Goal: Information Seeking & Learning: Learn about a topic

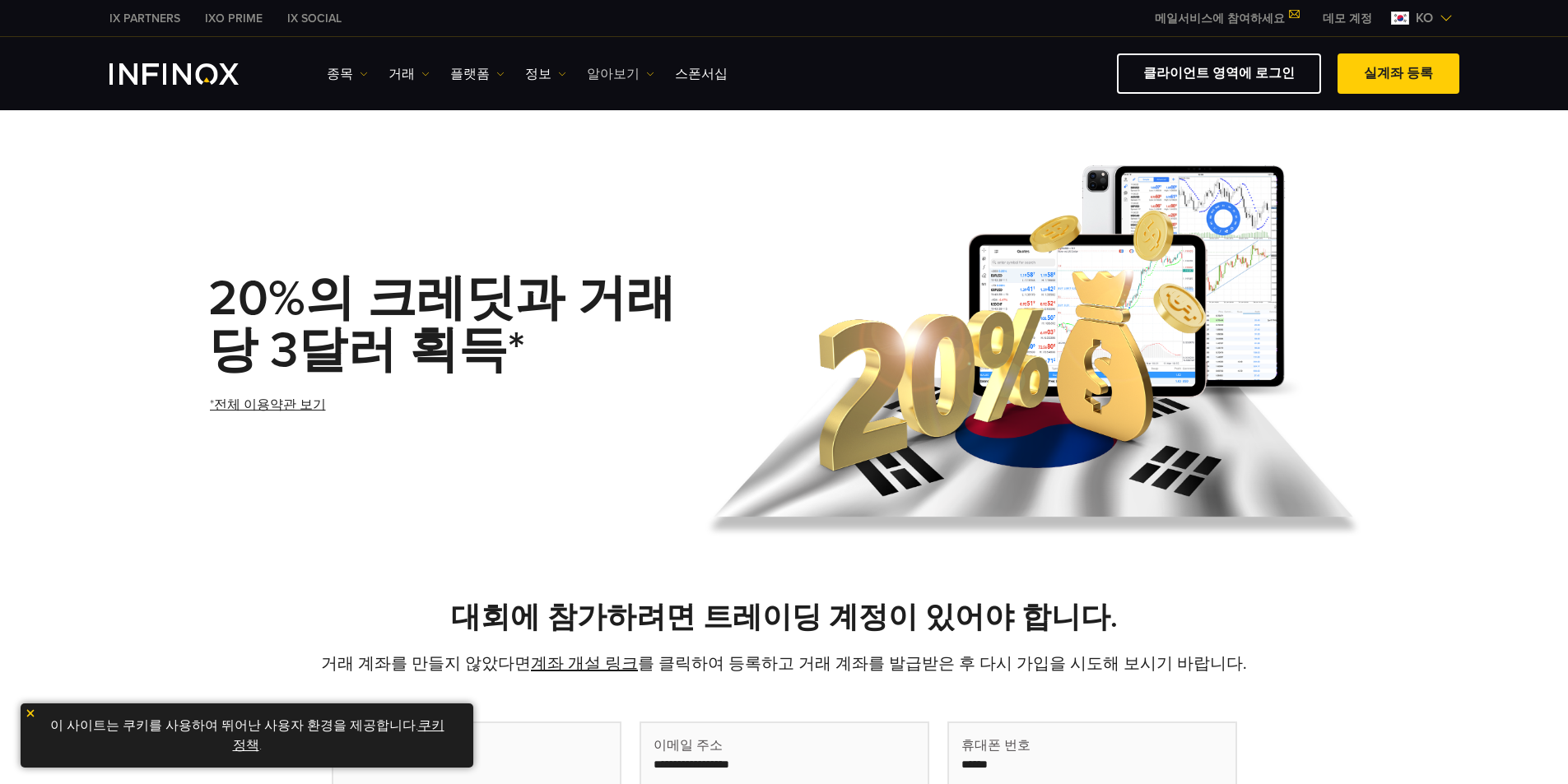
click at [646, 74] on img at bounding box center [650, 74] width 9 height 9
click at [547, 78] on link "정보" at bounding box center [545, 74] width 41 height 20
click at [485, 73] on link "플랫폼" at bounding box center [477, 74] width 54 height 20
click at [496, 73] on img at bounding box center [500, 74] width 9 height 9
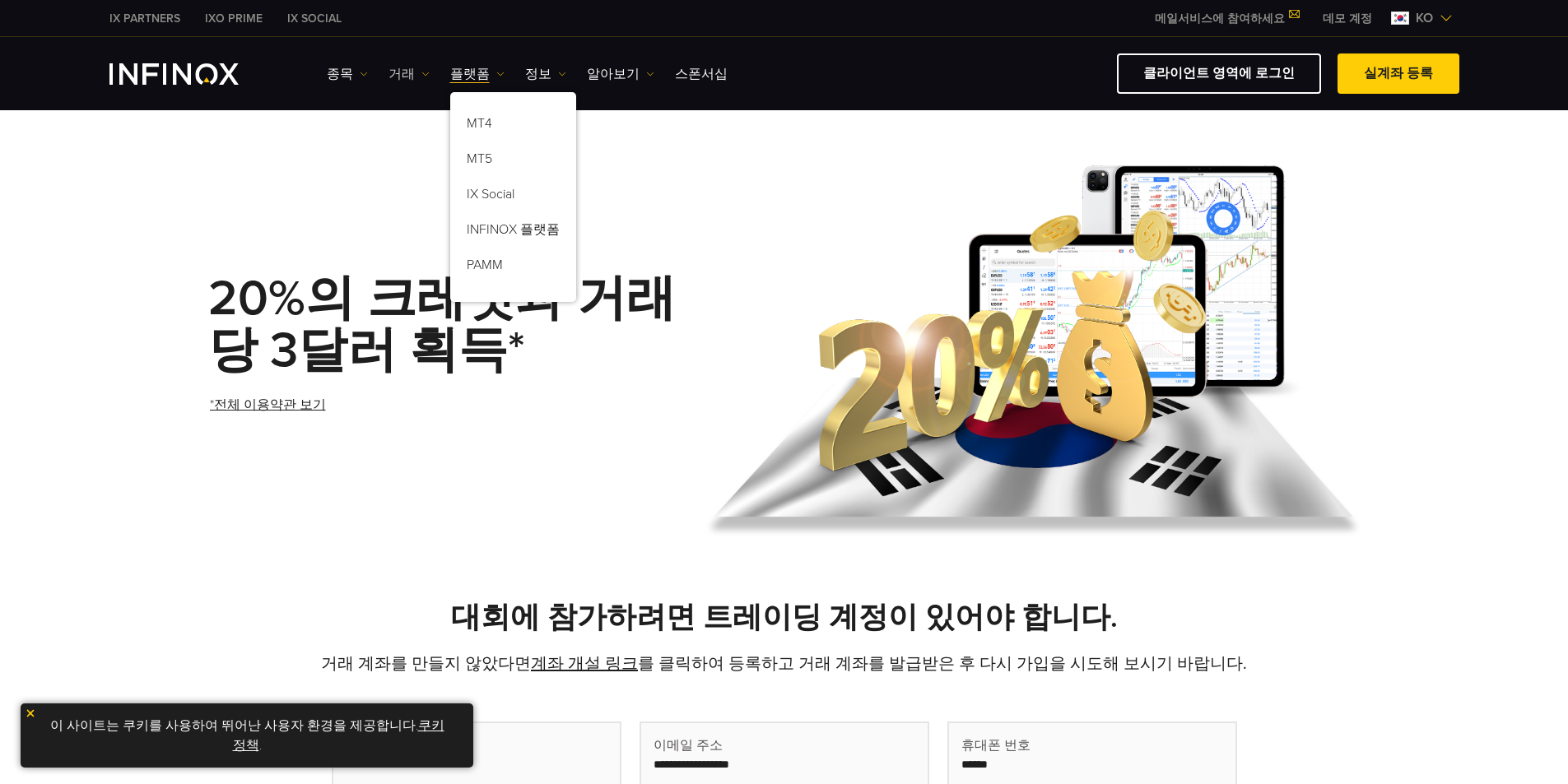
click at [417, 80] on link "거래" at bounding box center [409, 74] width 41 height 20
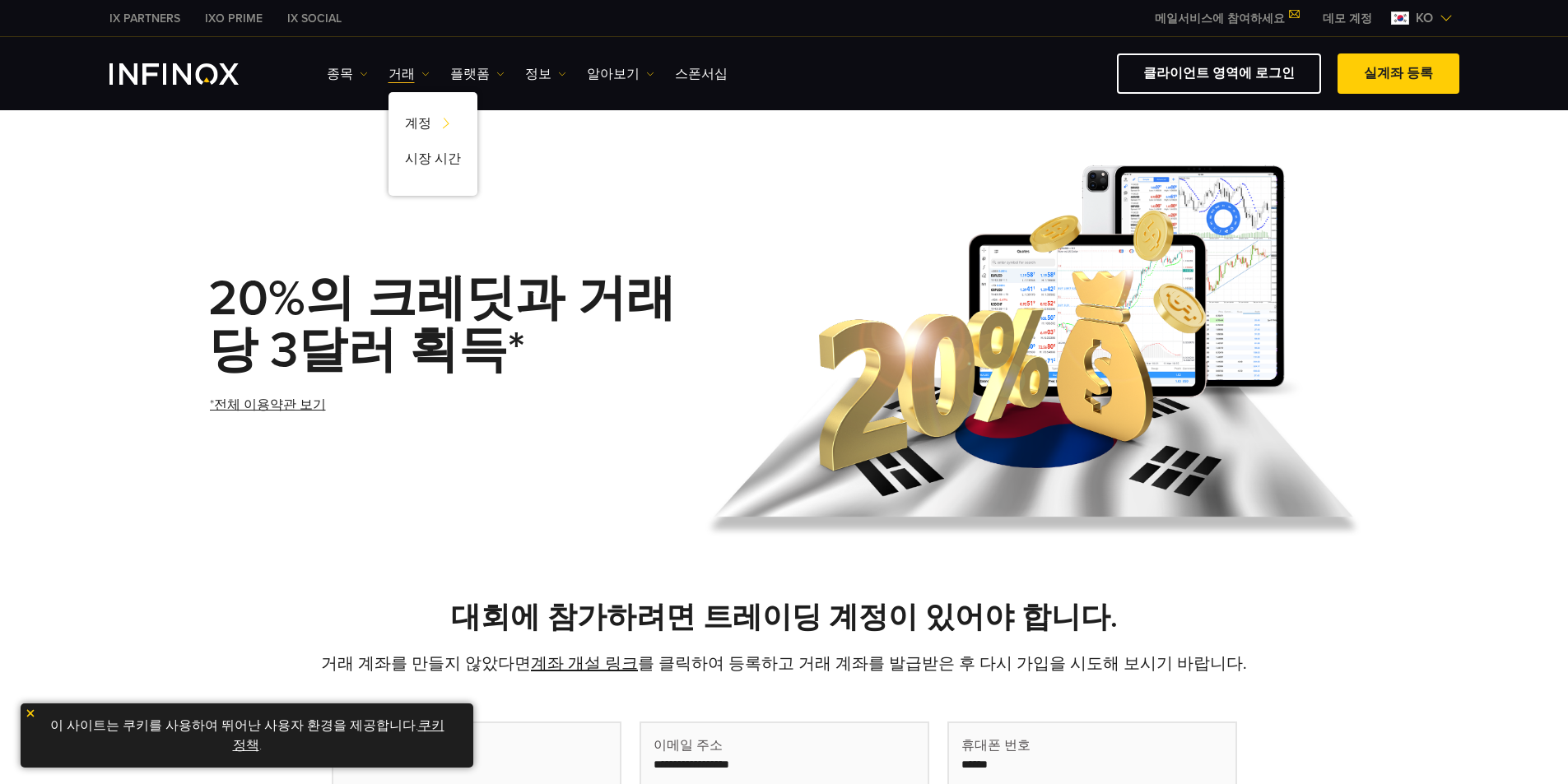
click at [210, 75] on img "INFINOX Logo" at bounding box center [174, 74] width 130 height 22
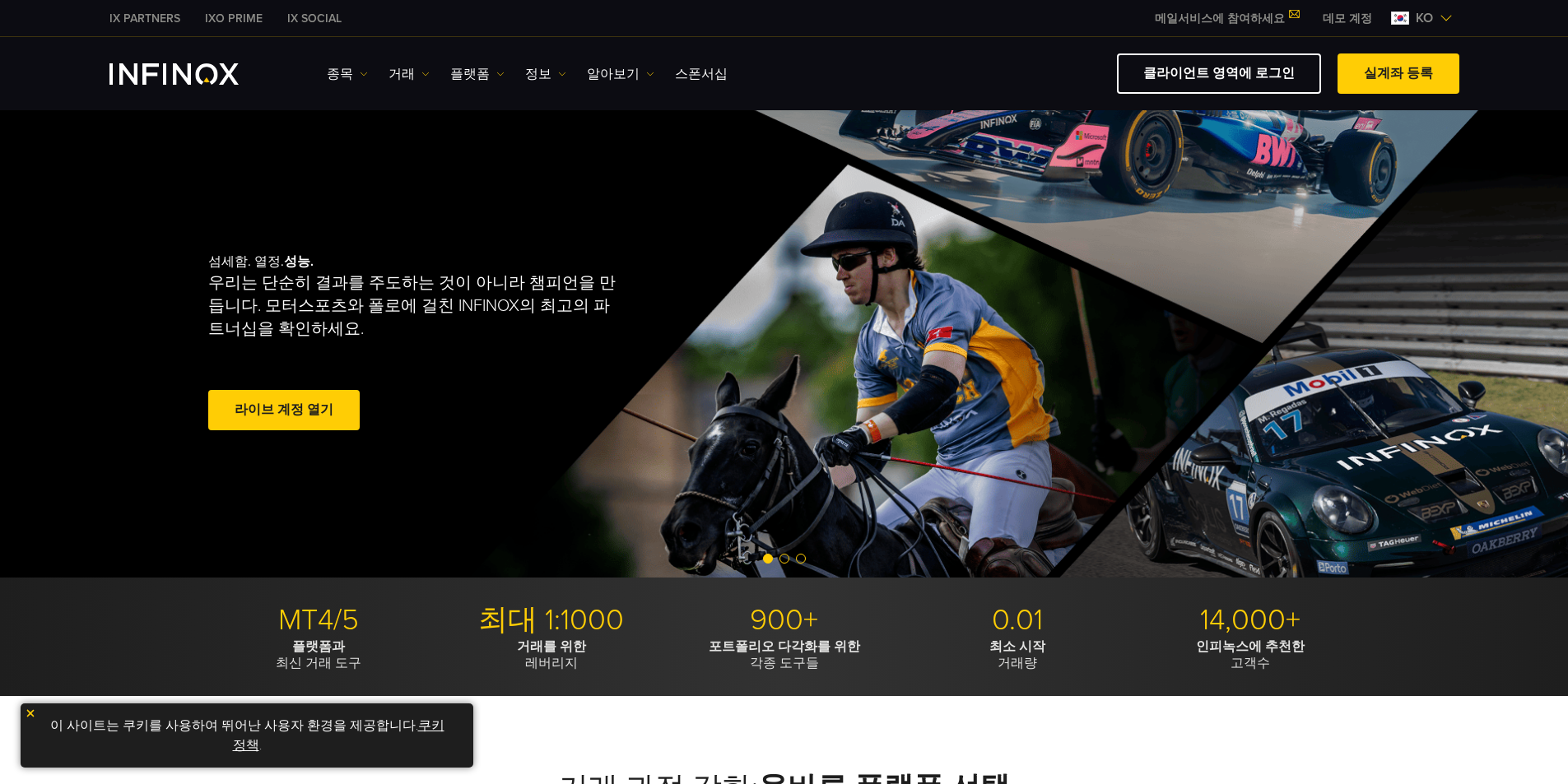
click at [1229, 22] on link "메일서비스에 참여하세요" at bounding box center [1225, 18] width 167 height 14
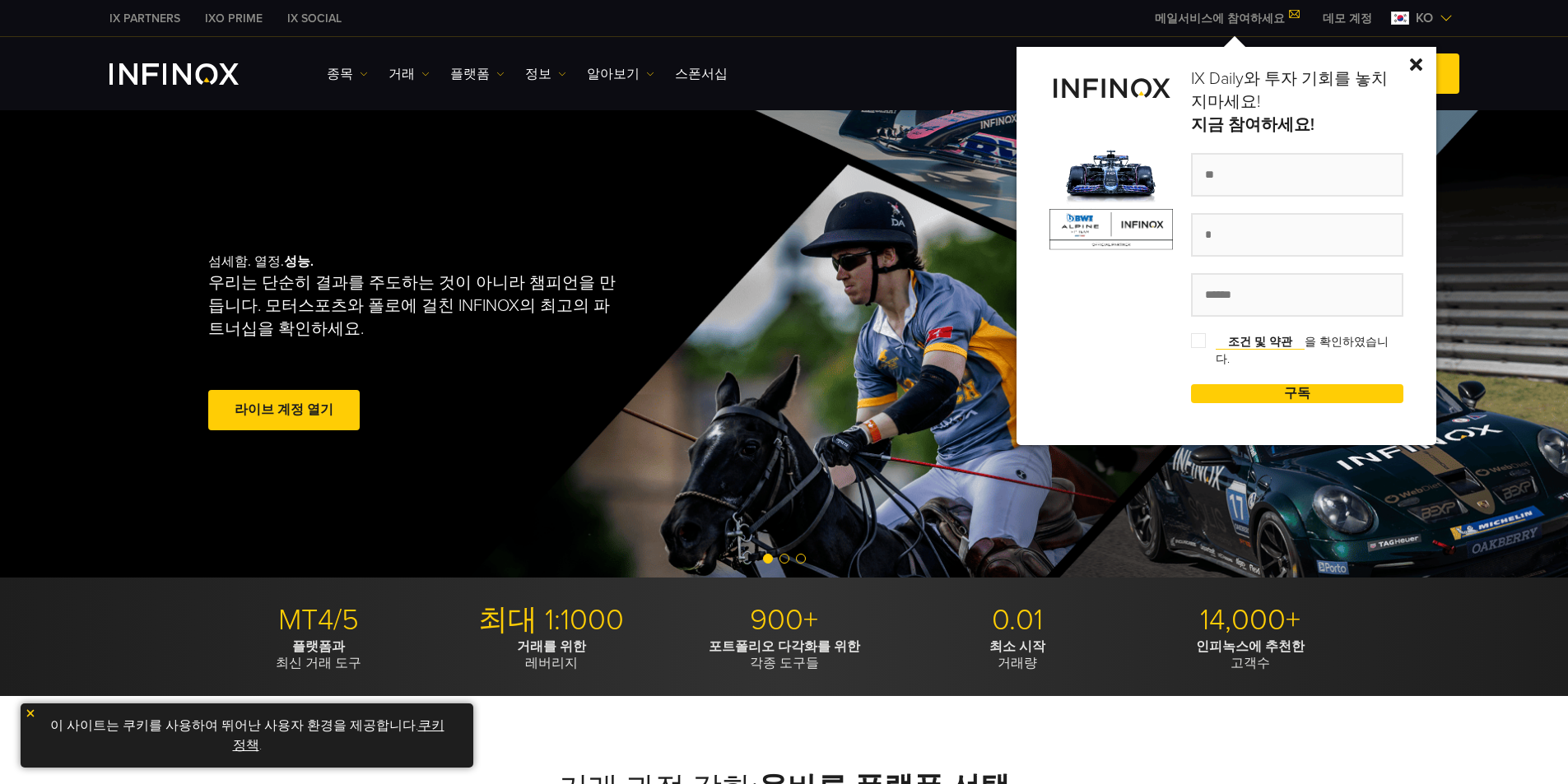
click at [1229, 22] on link "메일서비스에 참여하세요" at bounding box center [1225, 18] width 167 height 14
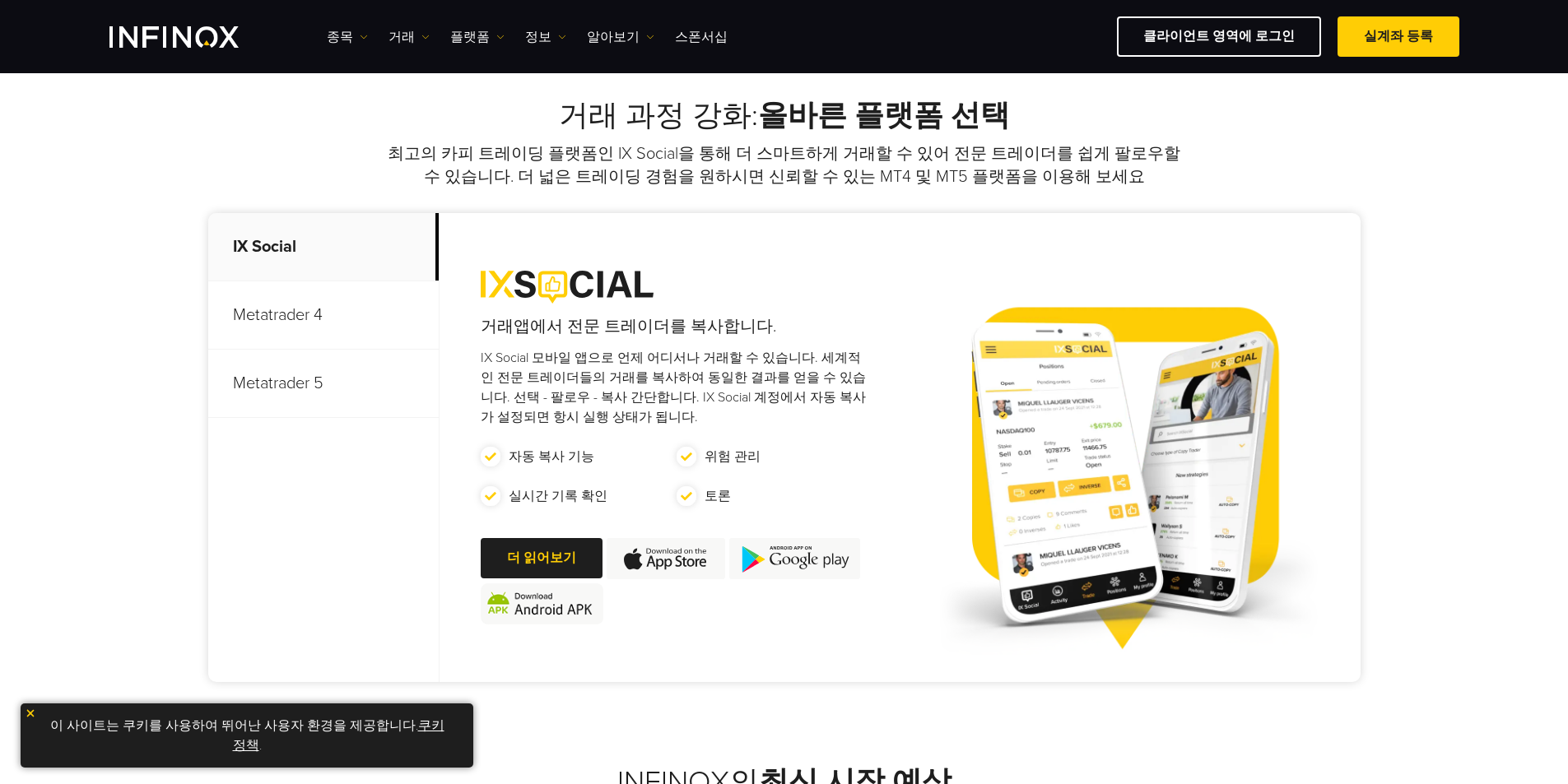
scroll to position [658, 0]
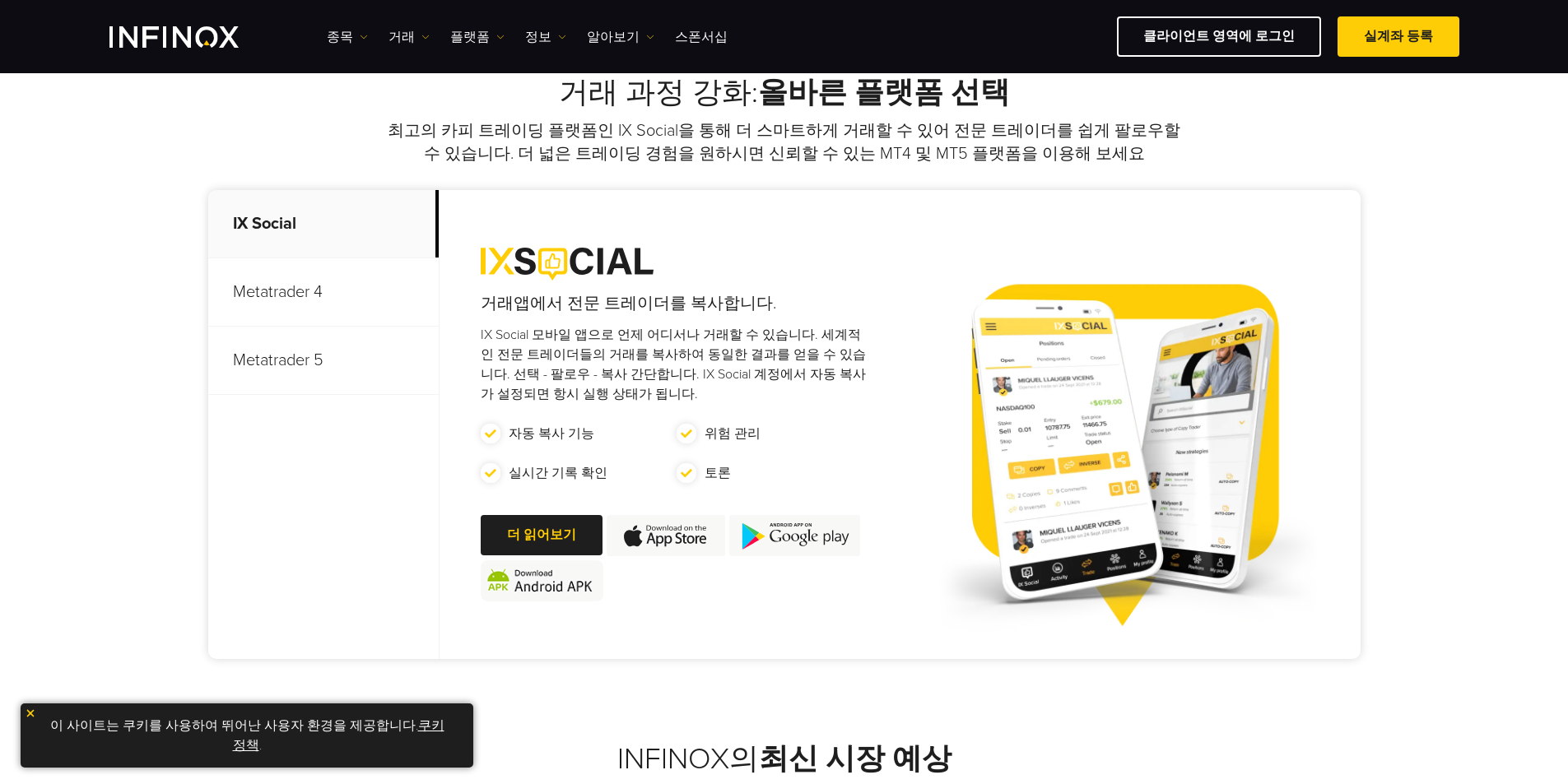
click at [425, 724] on link "쿠키 정책" at bounding box center [339, 735] width 212 height 36
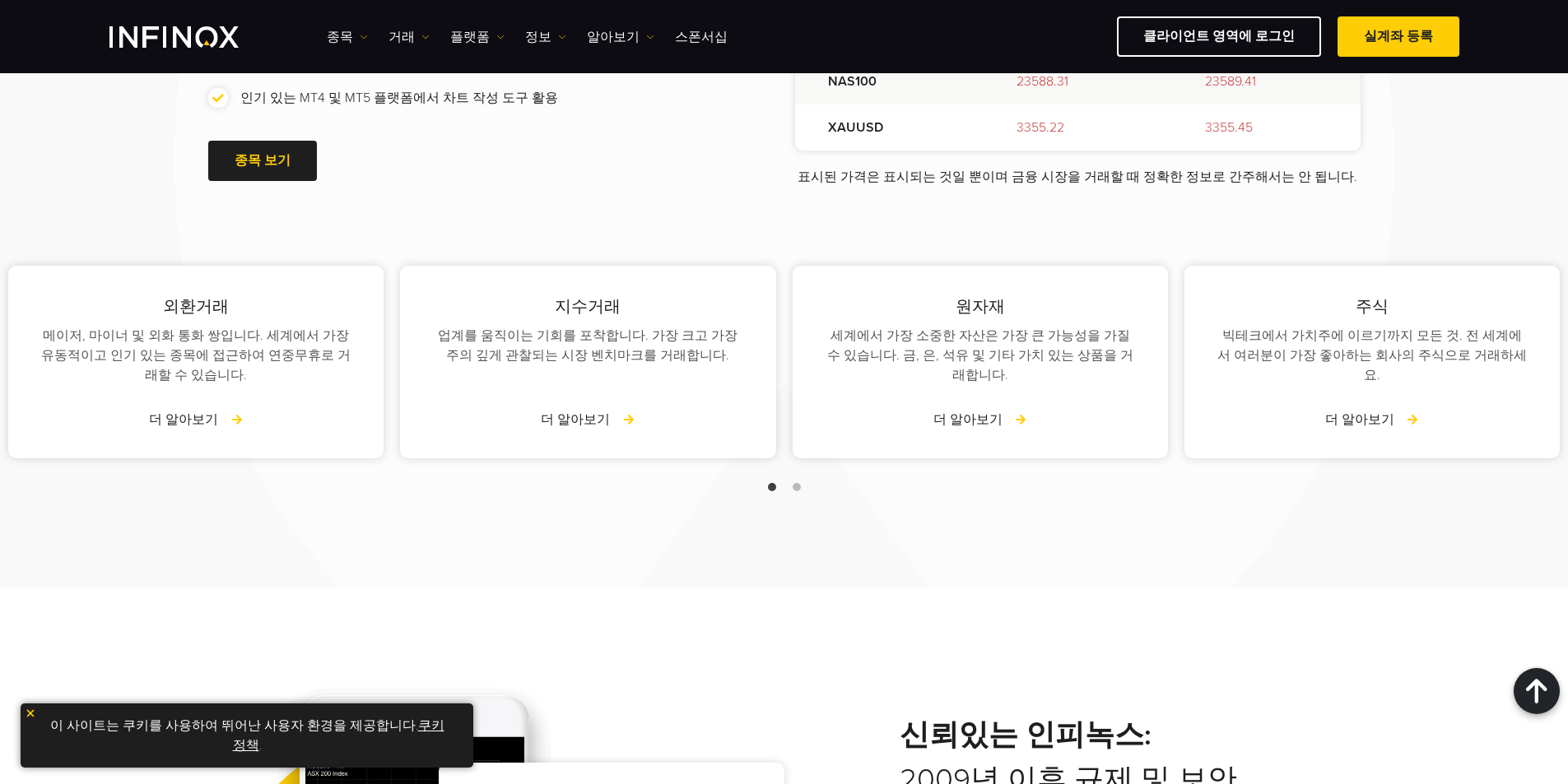
scroll to position [2385, 0]
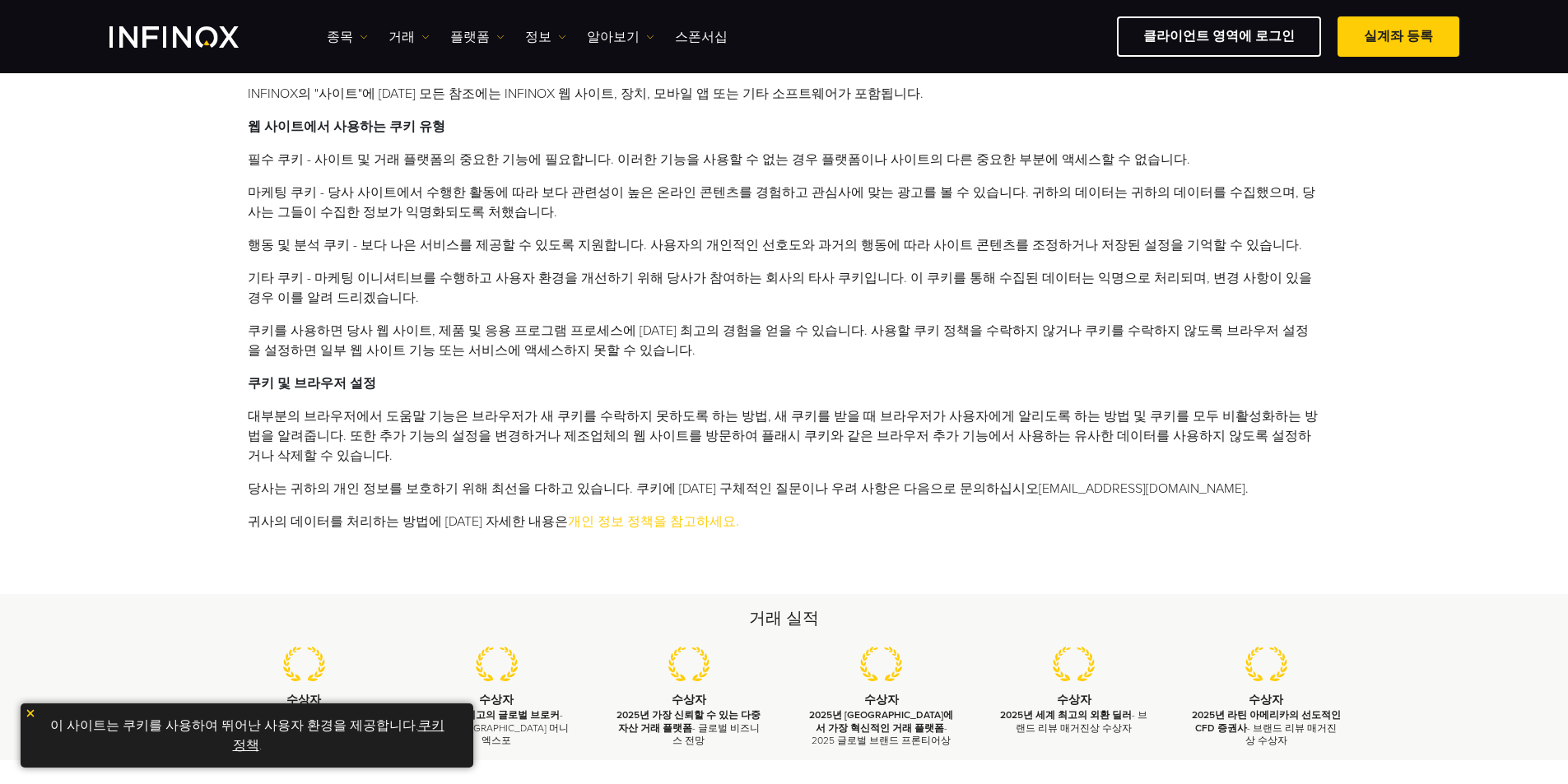
click at [31, 710] on img at bounding box center [30, 713] width 11 height 11
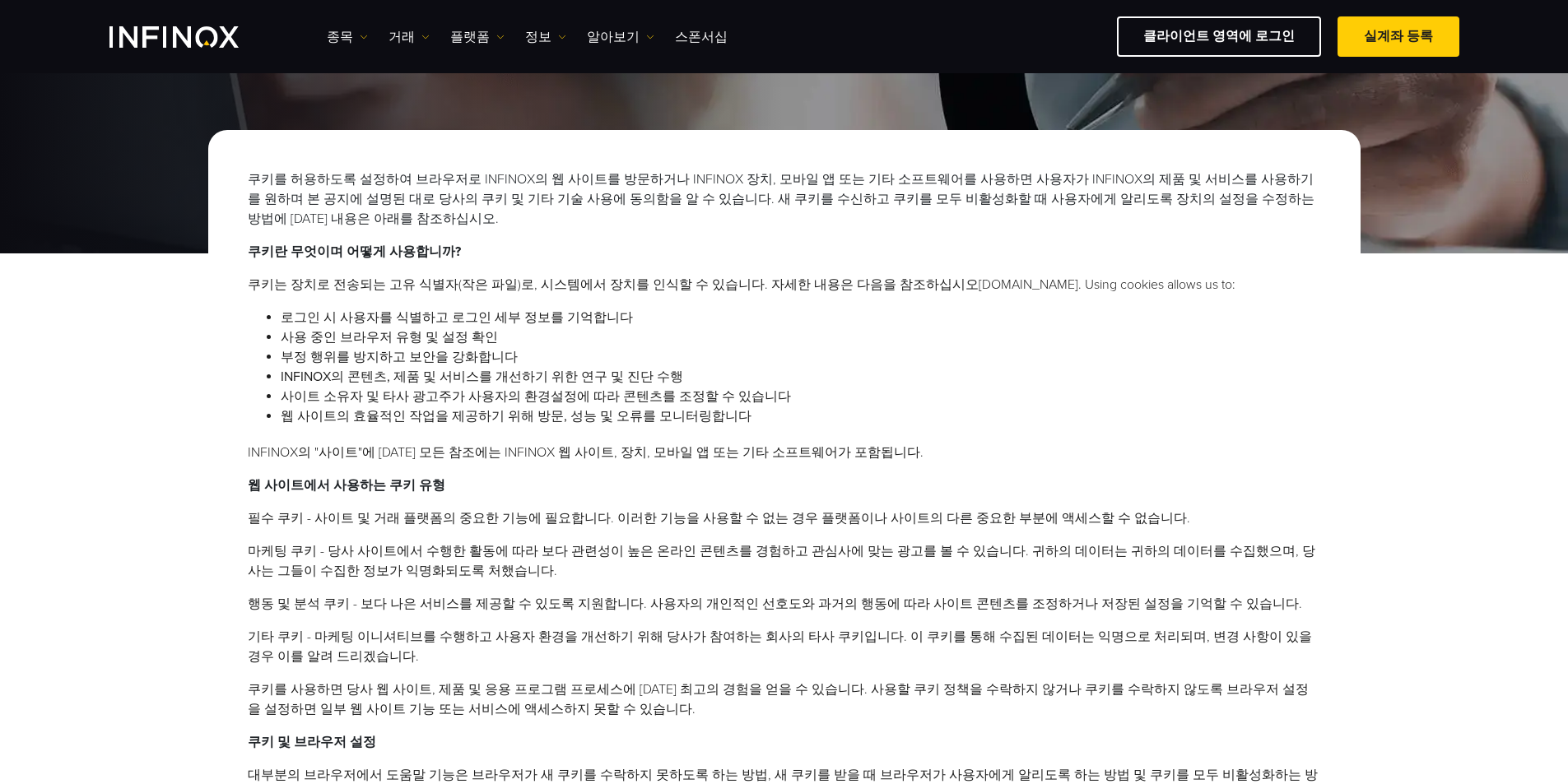
scroll to position [88, 0]
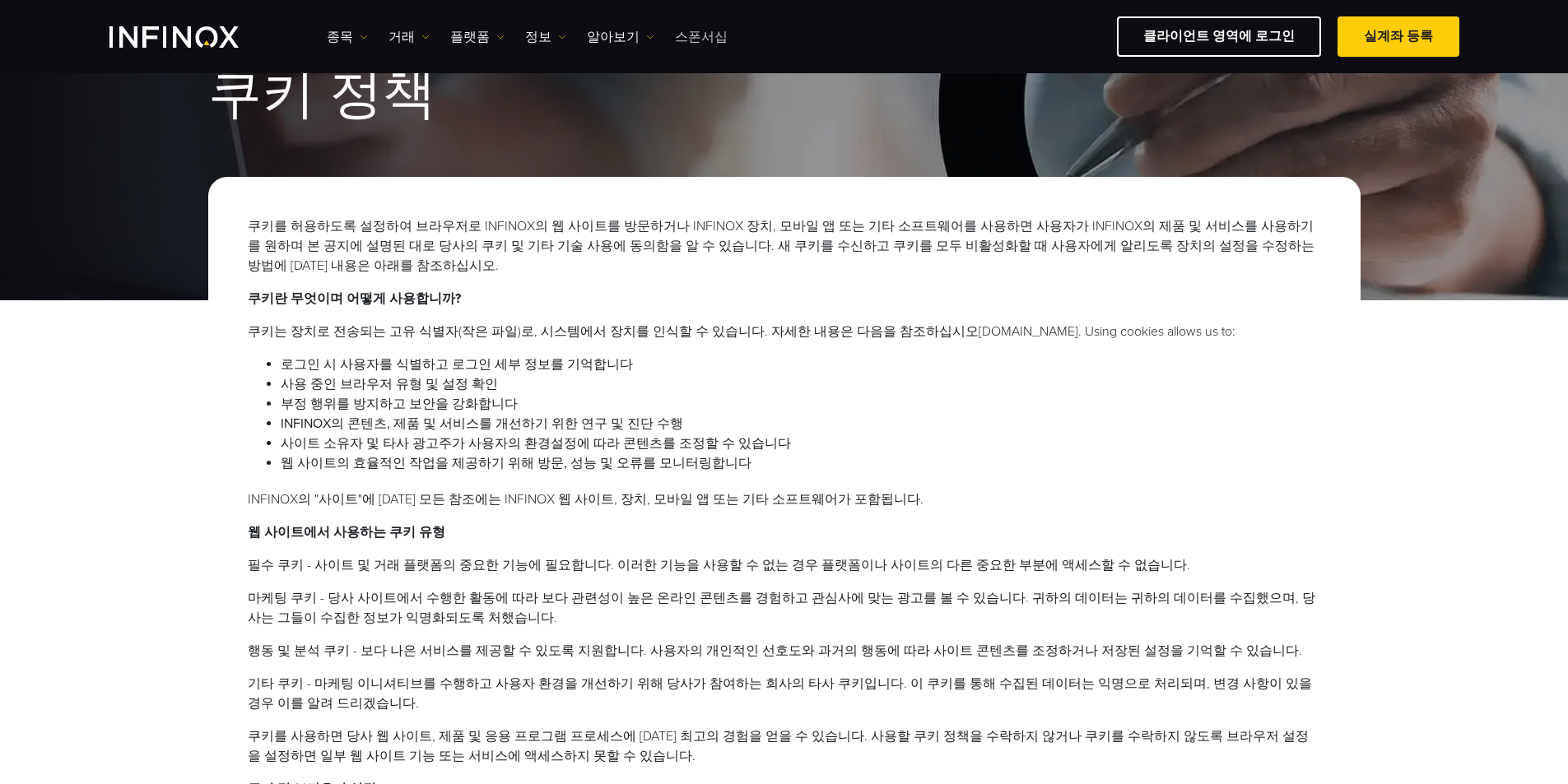
click at [683, 44] on link "스폰서십" at bounding box center [701, 37] width 53 height 20
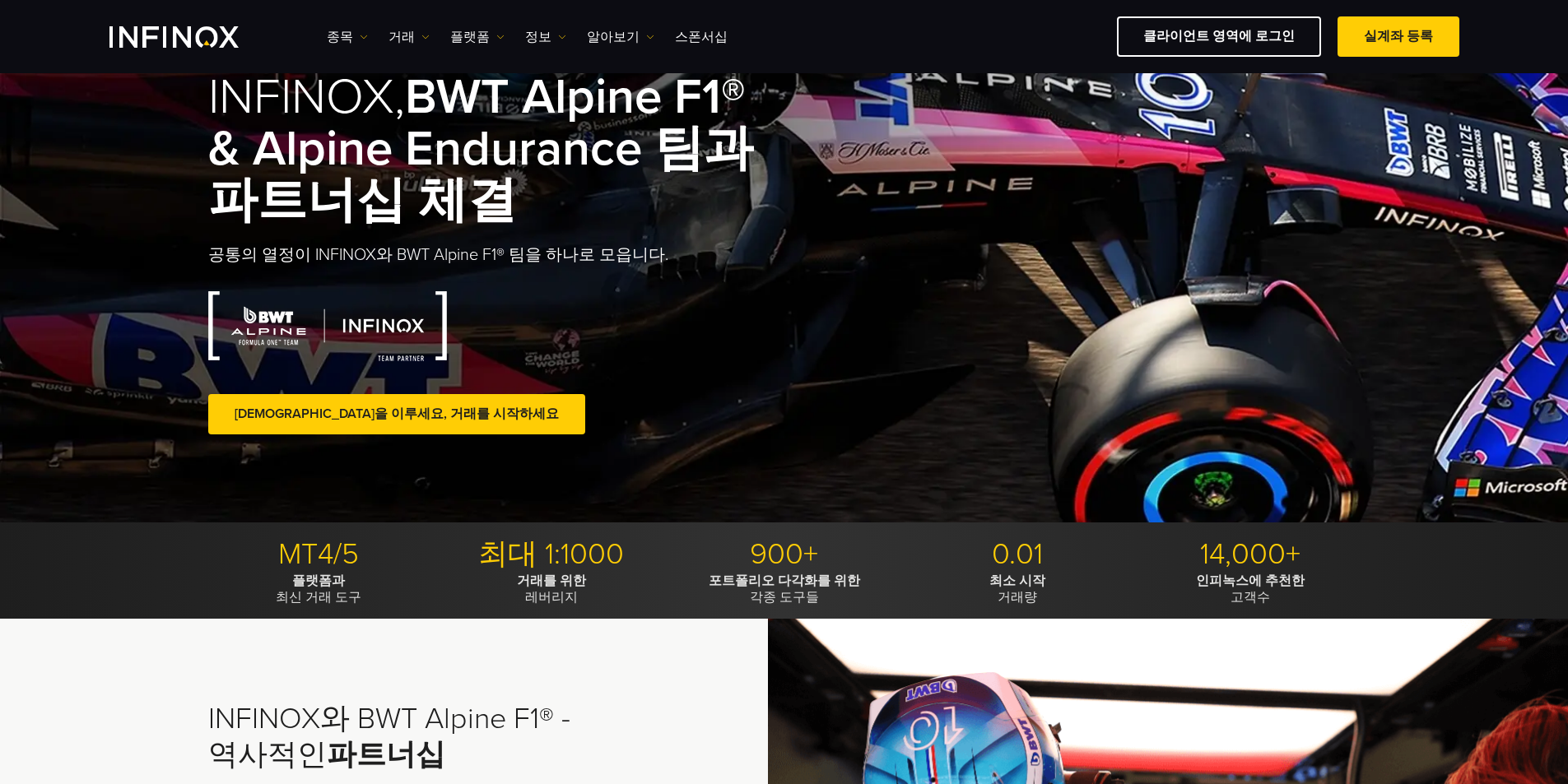
scroll to position [82, 0]
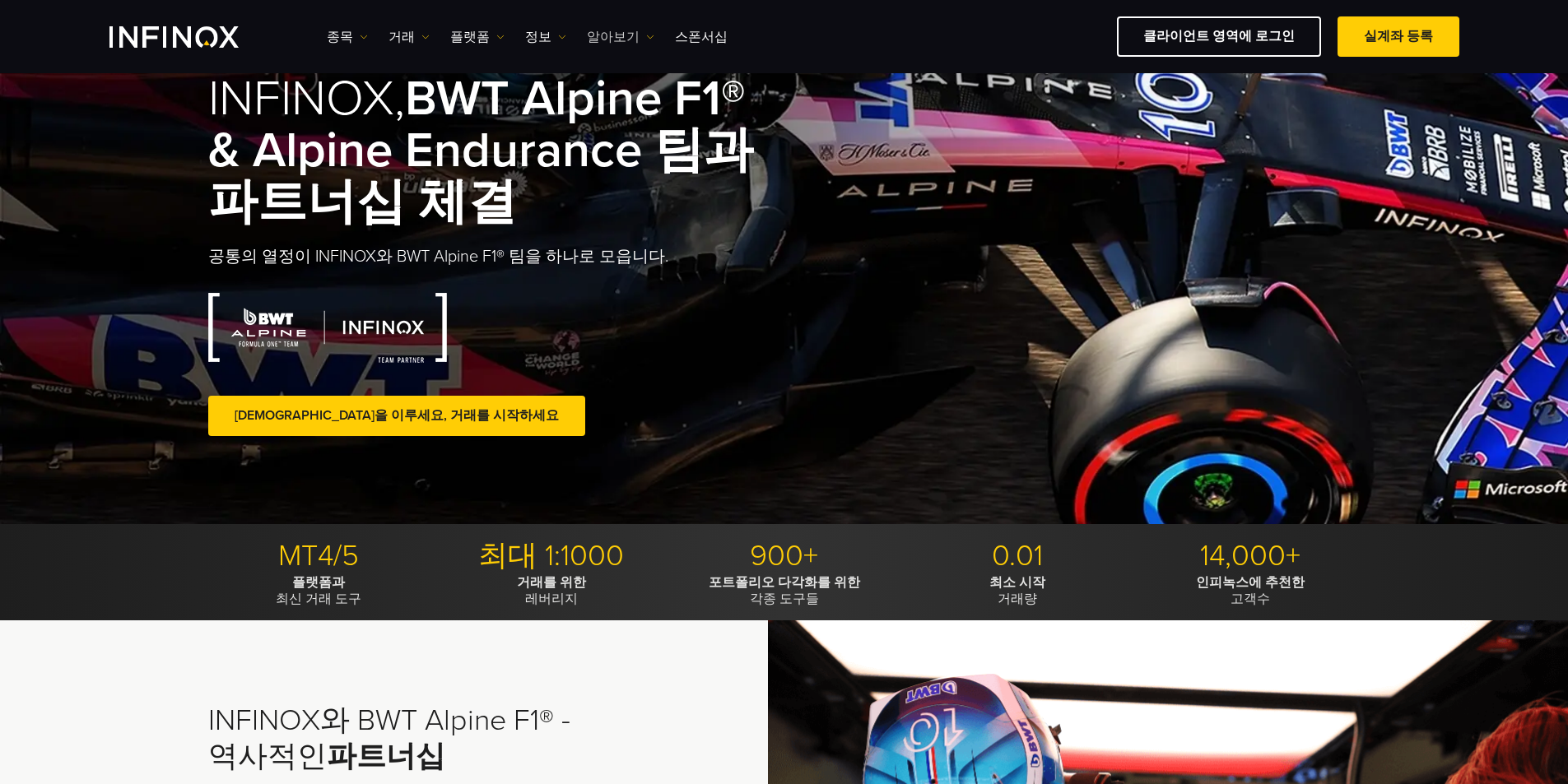
click at [636, 42] on link "알아보기" at bounding box center [620, 37] width 67 height 20
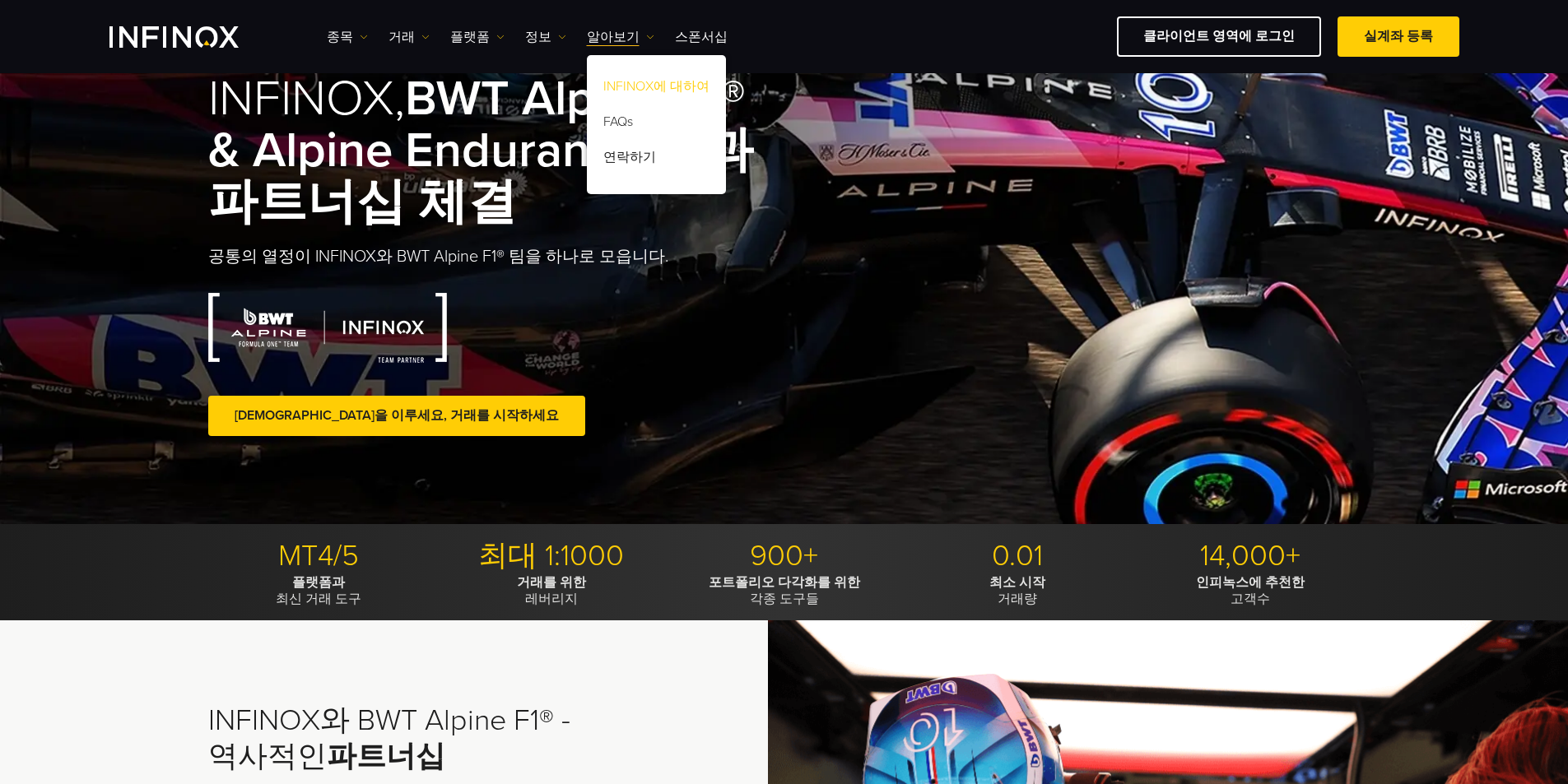
click at [614, 90] on link "INFINOX에 대하여" at bounding box center [656, 89] width 139 height 35
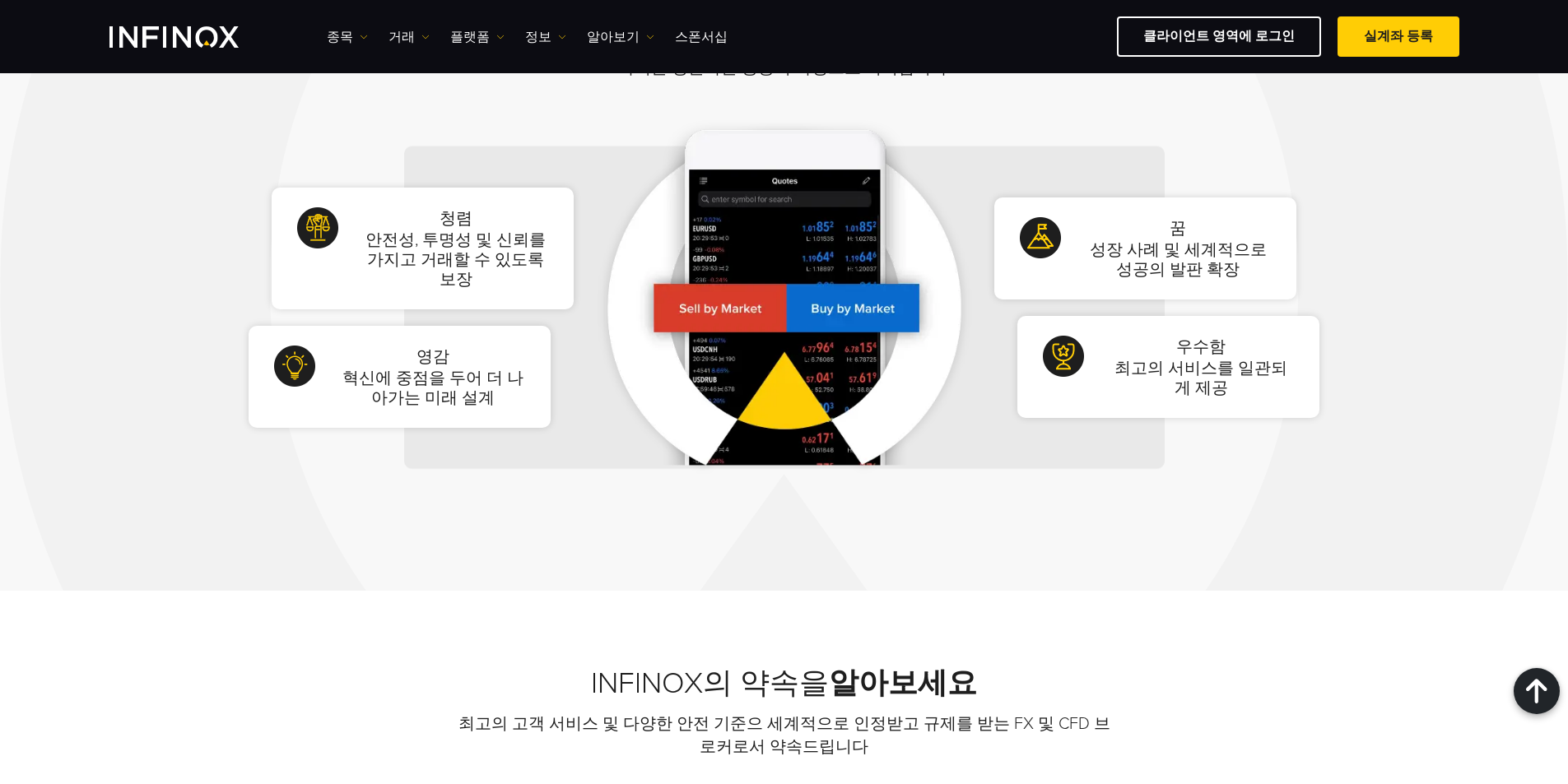
scroll to position [919, 0]
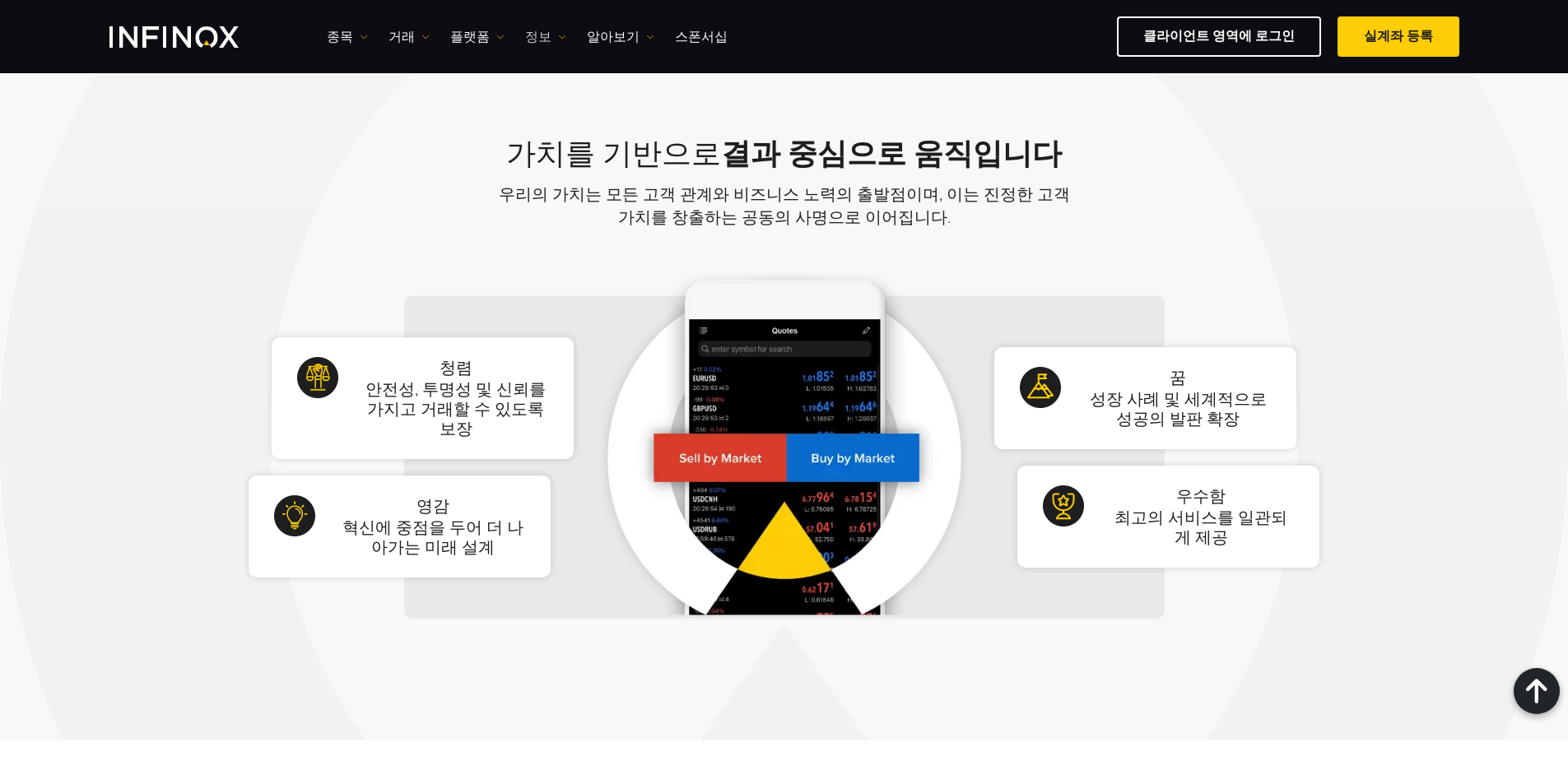
click at [558, 38] on img at bounding box center [562, 37] width 9 height 9
click at [474, 35] on link "플랫폼" at bounding box center [477, 37] width 54 height 20
click at [469, 228] on link "PAMM" at bounding box center [513, 230] width 126 height 35
click at [479, 224] on link "PAMM" at bounding box center [513, 230] width 126 height 35
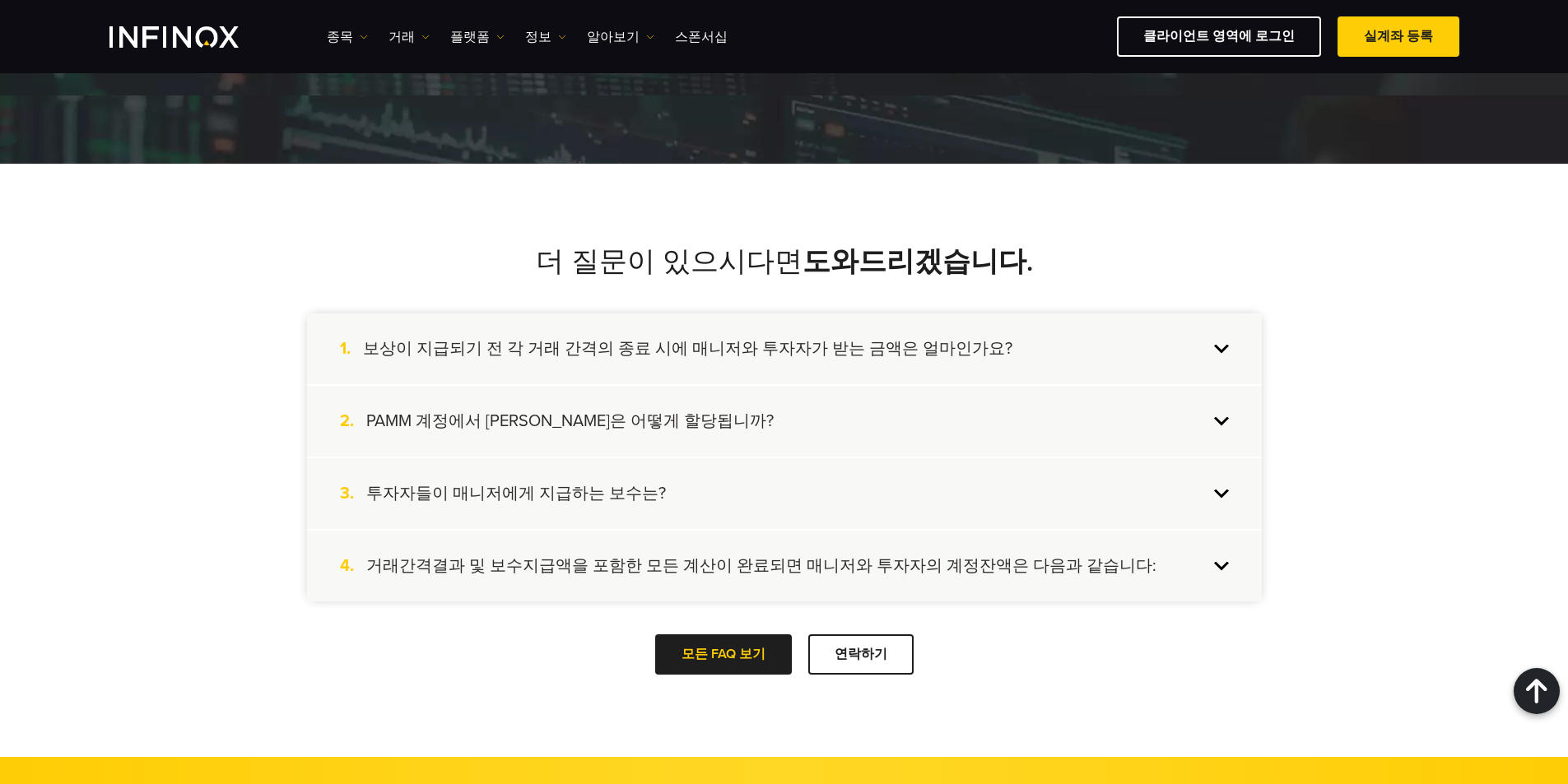
scroll to position [2221, 0]
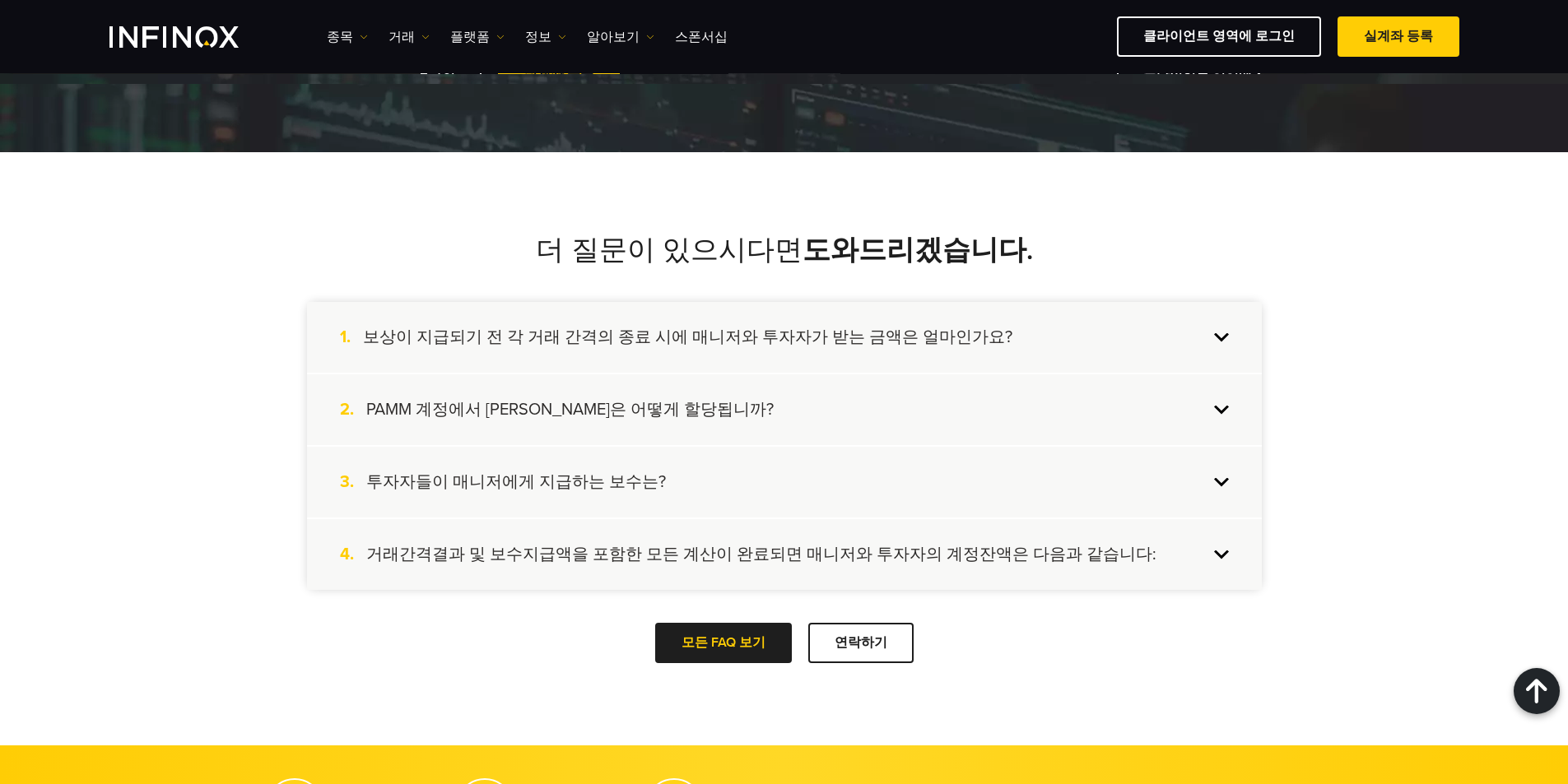
click at [870, 343] on h4 "보상이 지급되기 전 각 거래 간격의 종료 시에 매니저와 투자자가 받는 금액은 얼마인가요?" at bounding box center [688, 337] width 649 height 22
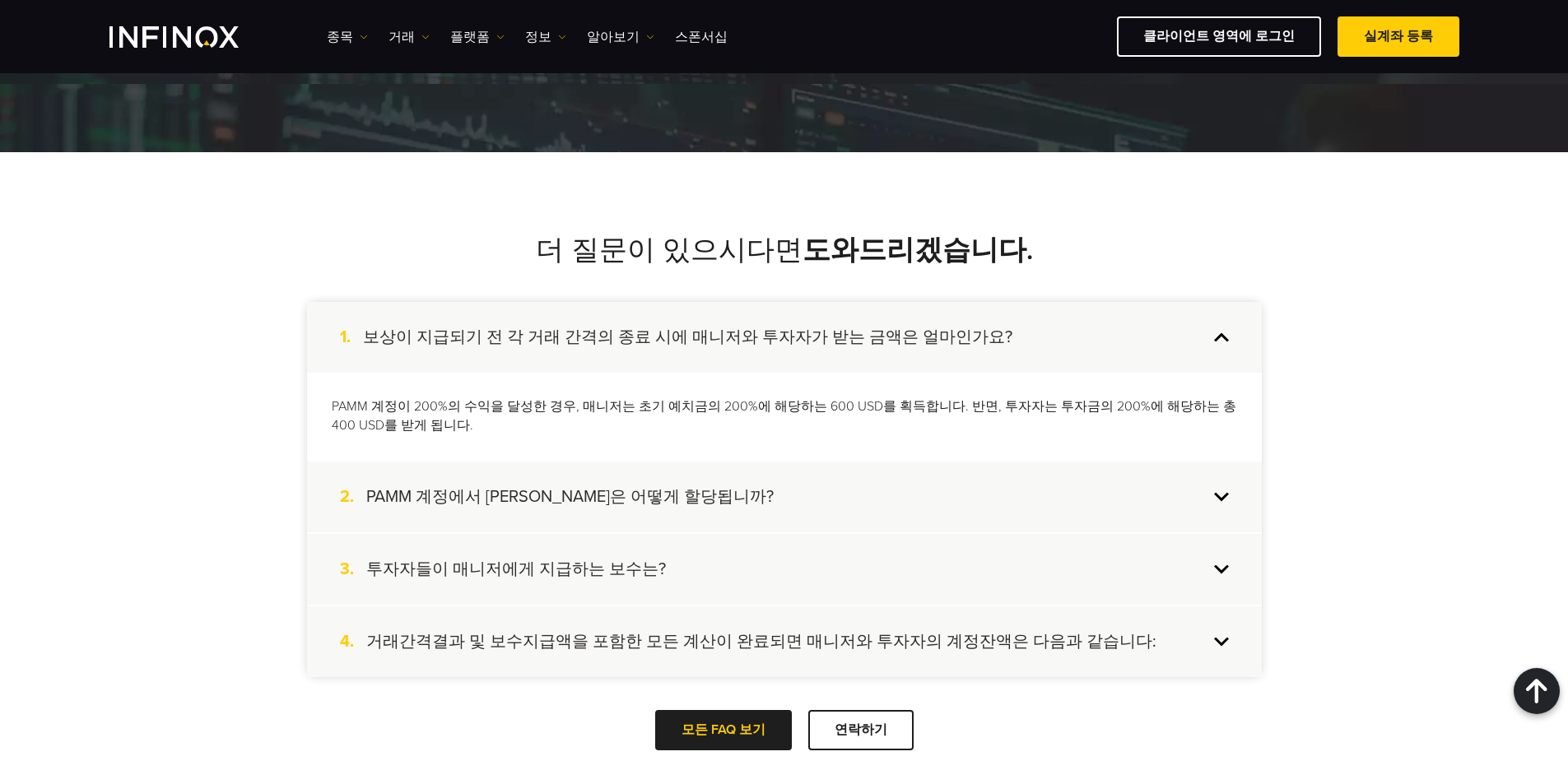
click at [630, 482] on div "2. PAMM 계정에서 [PERSON_NAME]은 어떻게 할당됩니까?" at bounding box center [784, 497] width 955 height 71
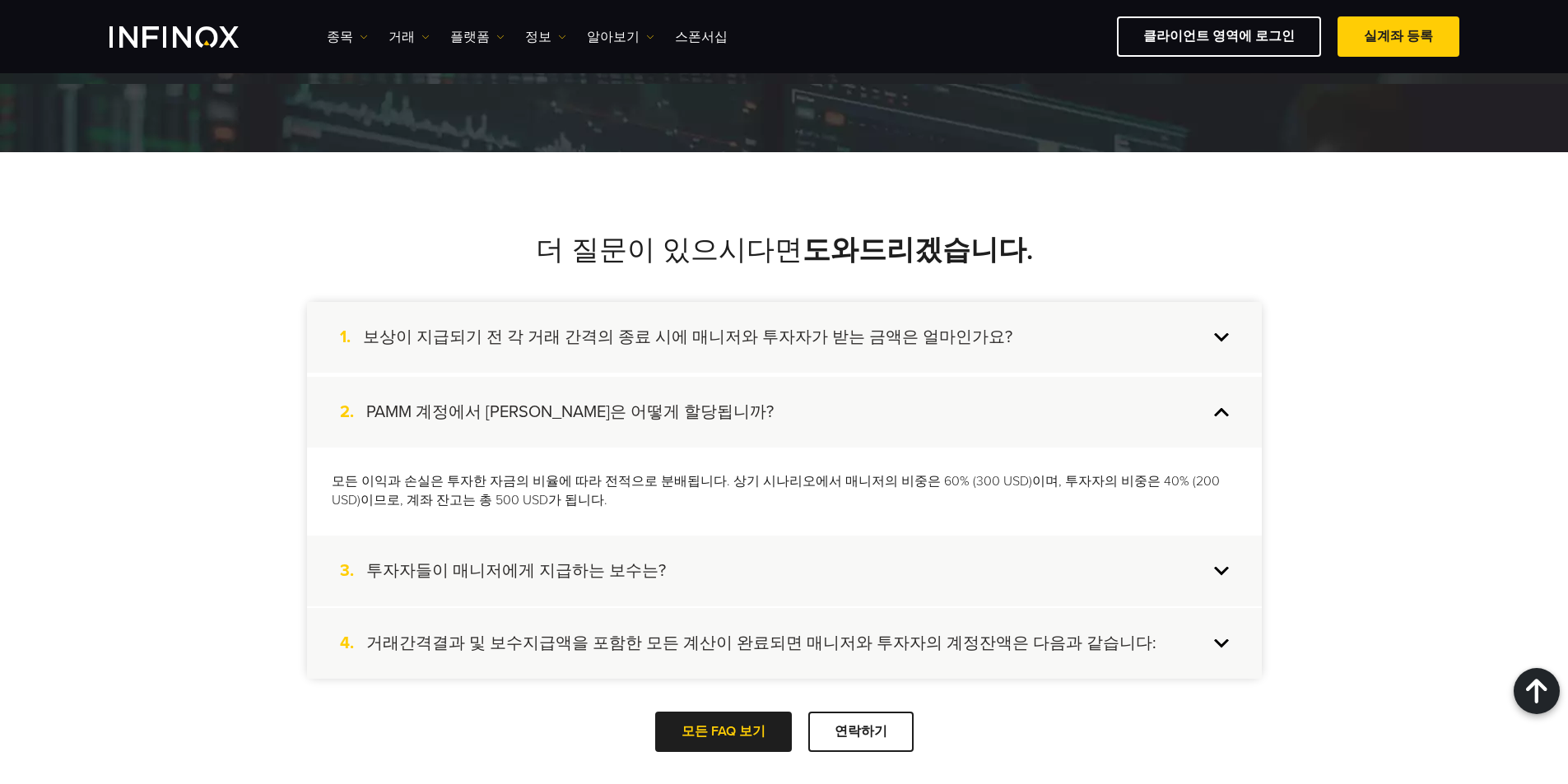
scroll to position [0, 0]
click at [597, 573] on h4 "투자자들이 매니저에게 지급하는 보수는?" at bounding box center [516, 569] width 300 height 22
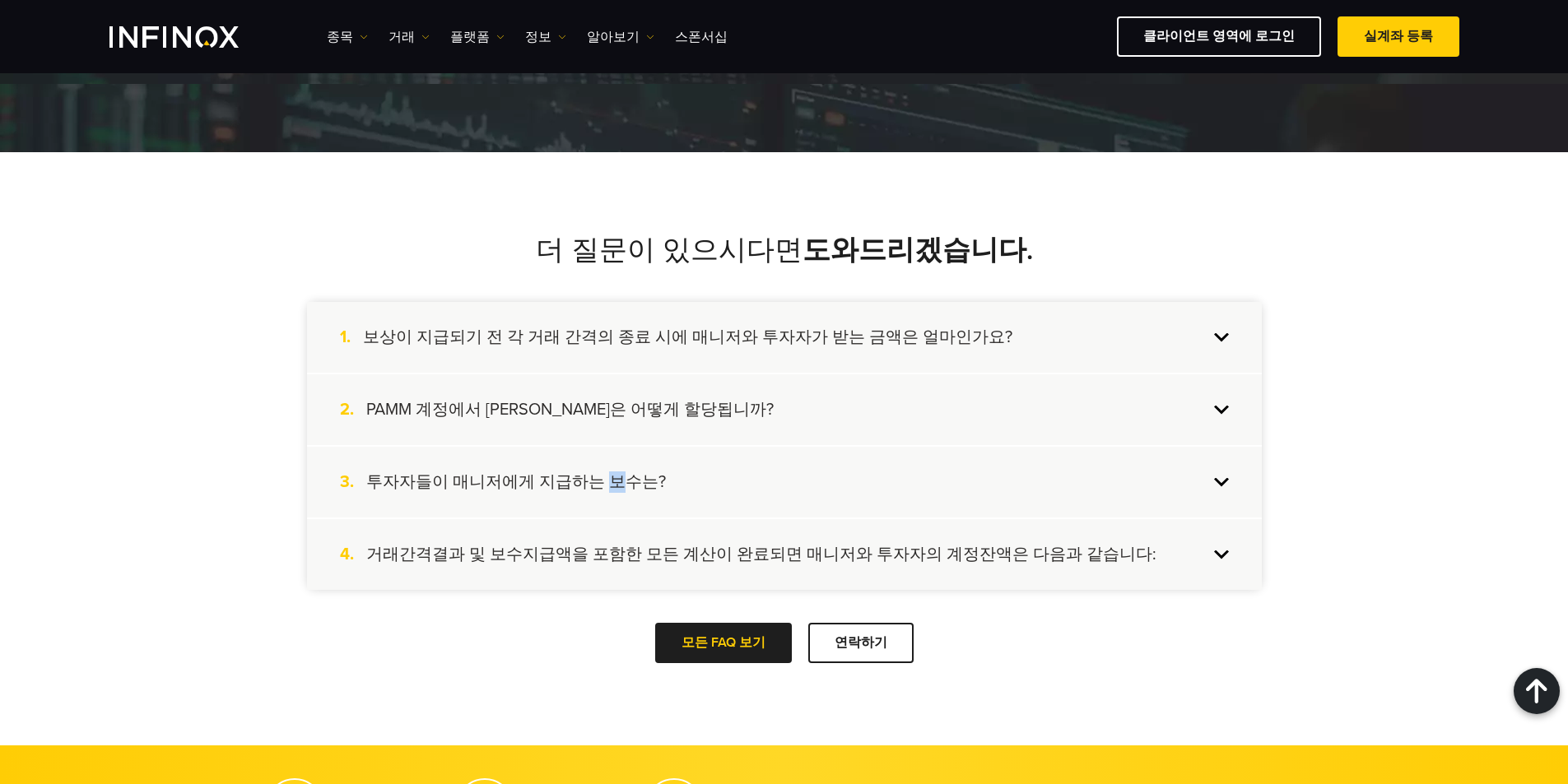
click at [609, 490] on h4 "투자자들이 매니저에게 지급하는 보수는?" at bounding box center [516, 481] width 300 height 22
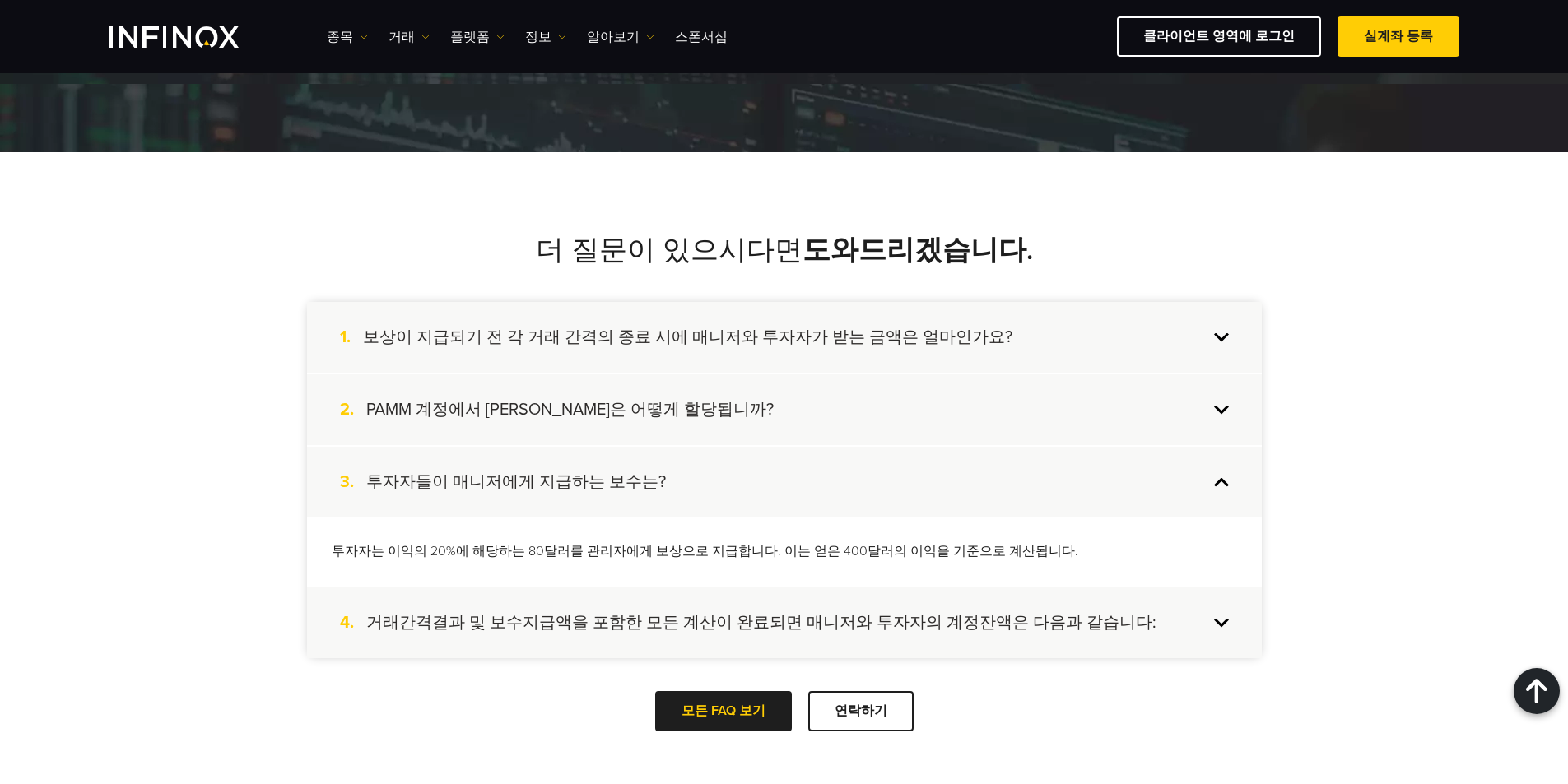
click at [610, 549] on p "투자자는 이익의 20%에 해당하는 80달러를 관리자에게 보상으로 지급합니다. 이는 얻은 400달러의 이익을 기준으로 계산됩니다." at bounding box center [784, 551] width 906 height 19
click at [580, 616] on h4 "거래간격결과 및 보수지급액을 포함한 모든 계산이 완료되면 매니저와 투자자의 계정잔액은 다음과 같습니다:" at bounding box center [761, 622] width 790 height 22
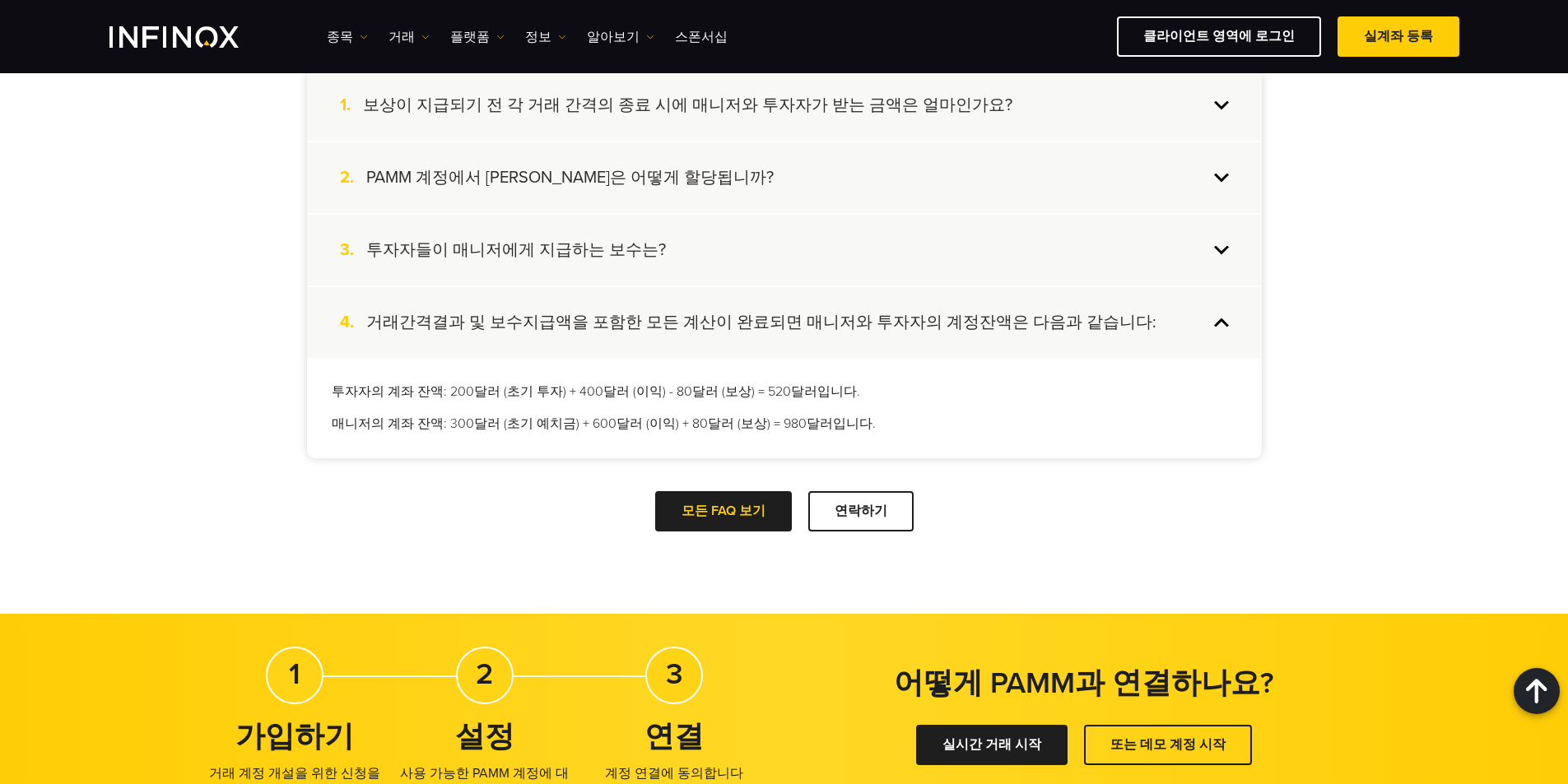
scroll to position [2467, 0]
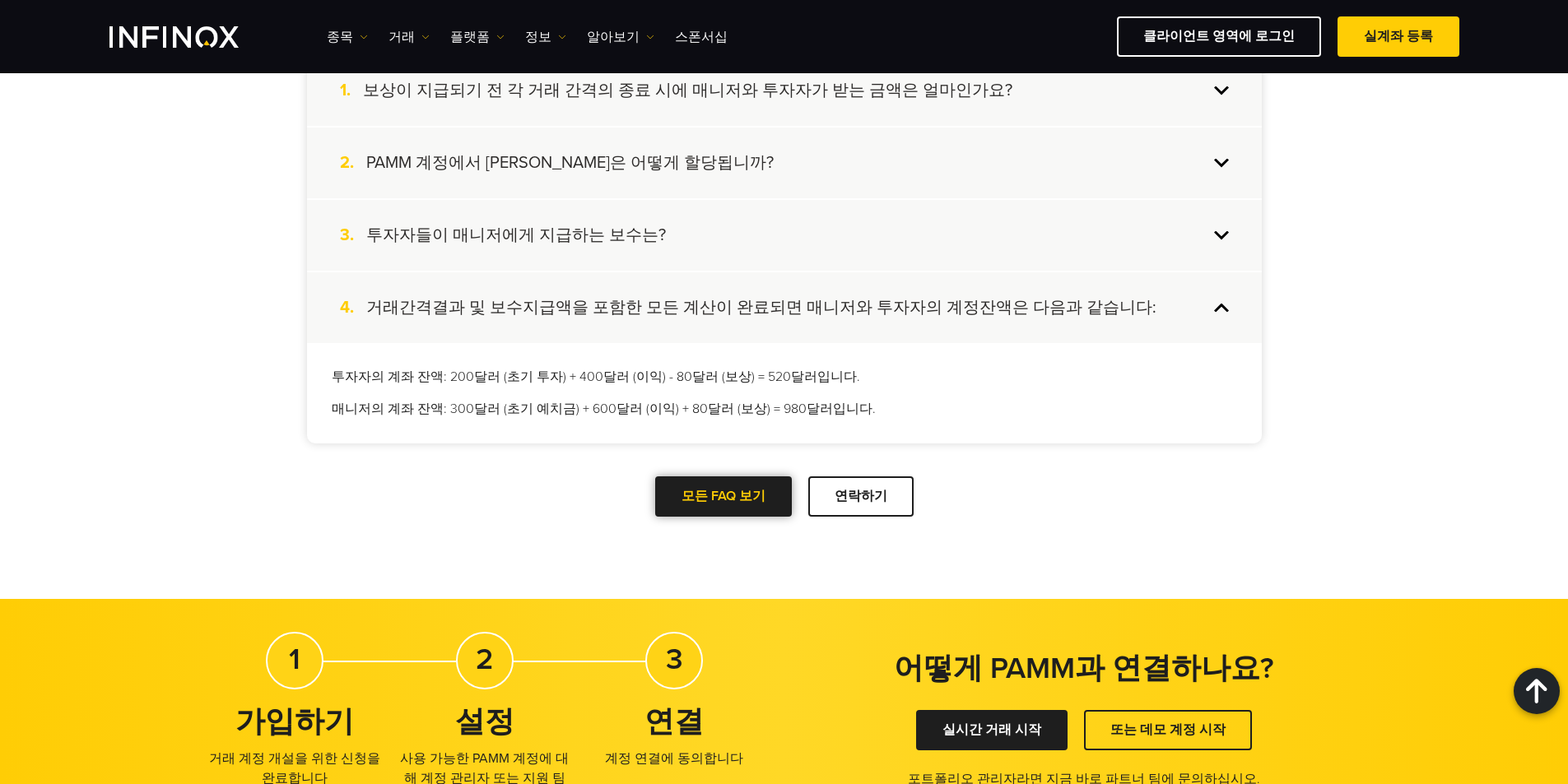
click at [724, 496] on span at bounding box center [724, 496] width 0 height 0
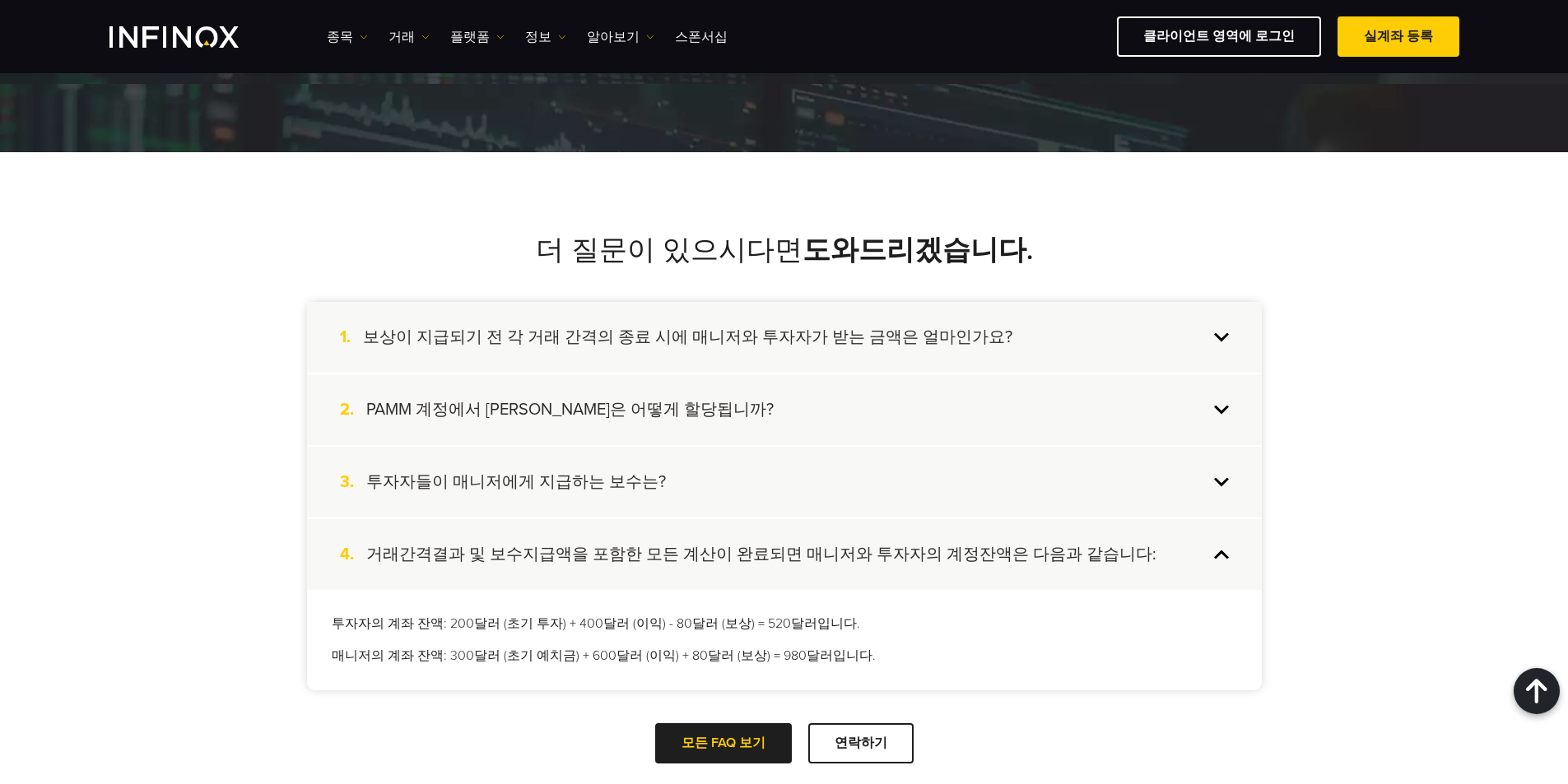
scroll to position [1974, 0]
